Goal: Navigation & Orientation: Find specific page/section

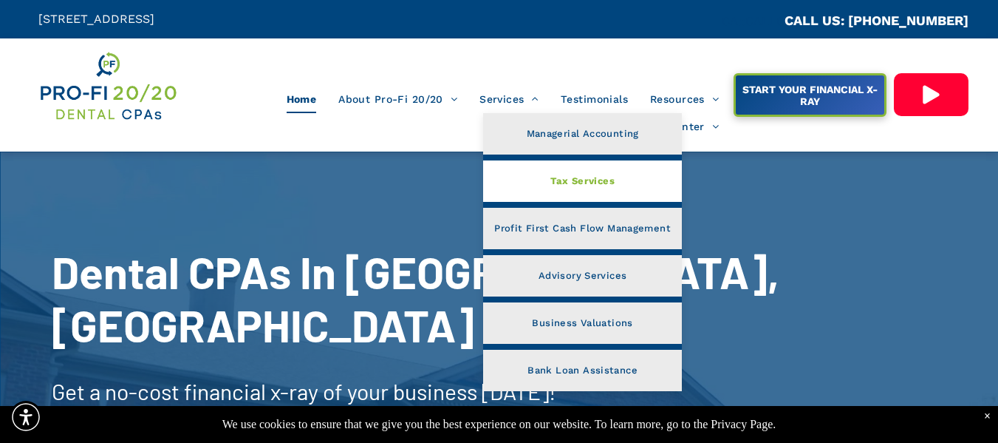
click at [561, 181] on span "Tax Services" at bounding box center [582, 180] width 64 height 19
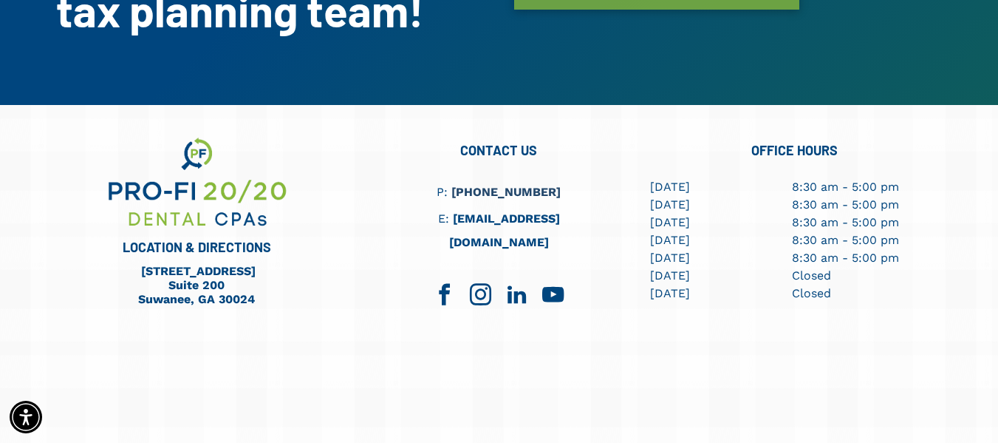
scroll to position [2779, 0]
